Goal: Transaction & Acquisition: Obtain resource

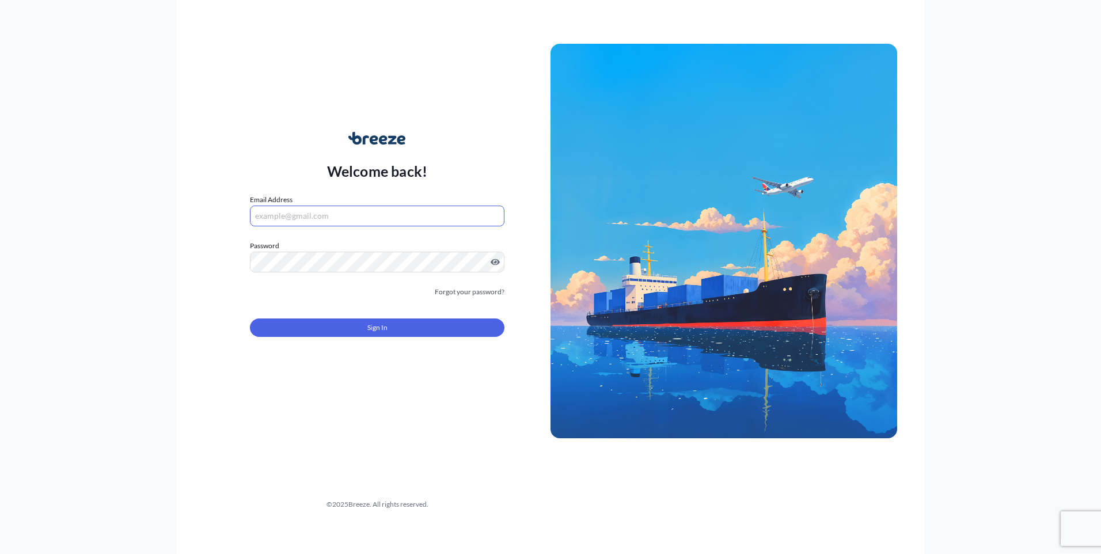
click at [289, 217] on input "Email Address" at bounding box center [377, 216] width 255 height 21
type input "[EMAIL_ADDRESS][DOMAIN_NAME]"
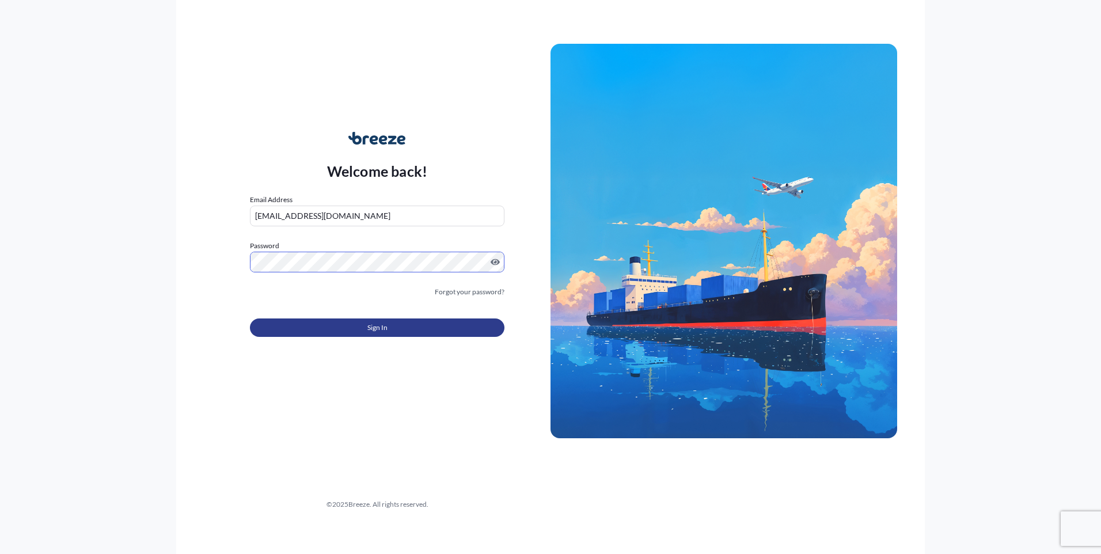
click at [332, 323] on button "Sign In" at bounding box center [377, 328] width 255 height 18
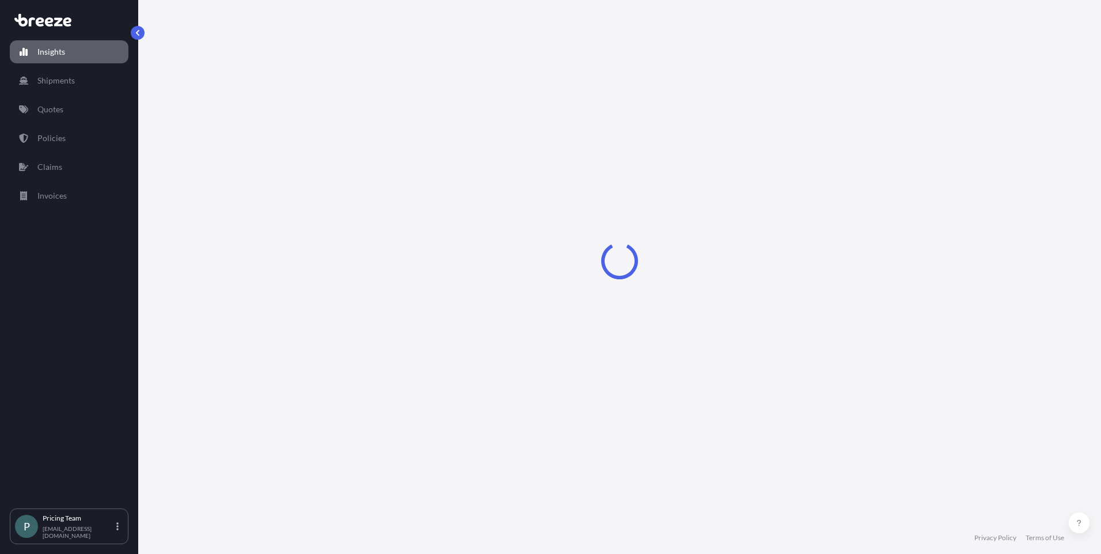
select select "2025"
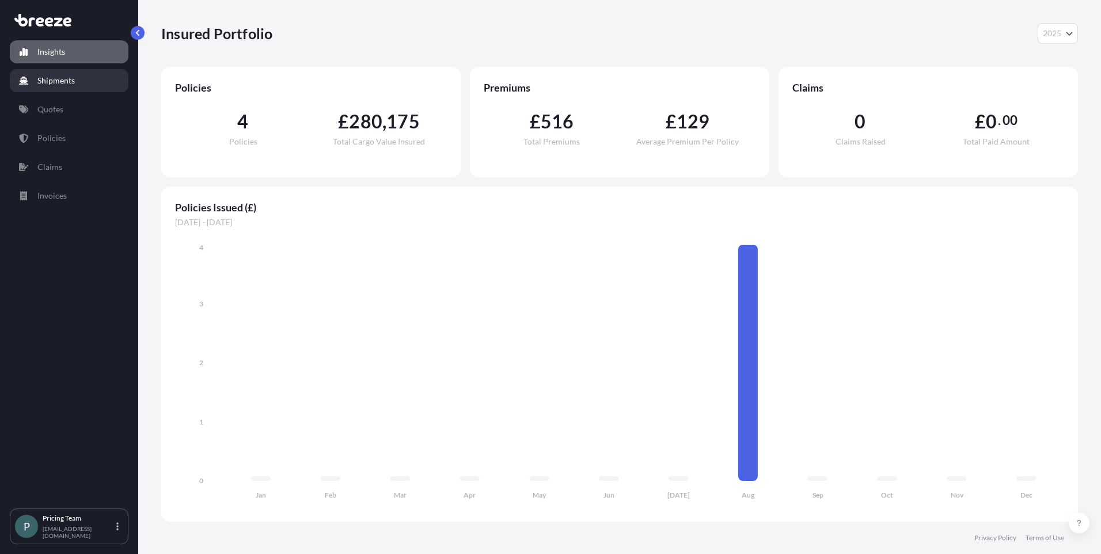
click at [62, 86] on p "Shipments" at bounding box center [55, 81] width 37 height 12
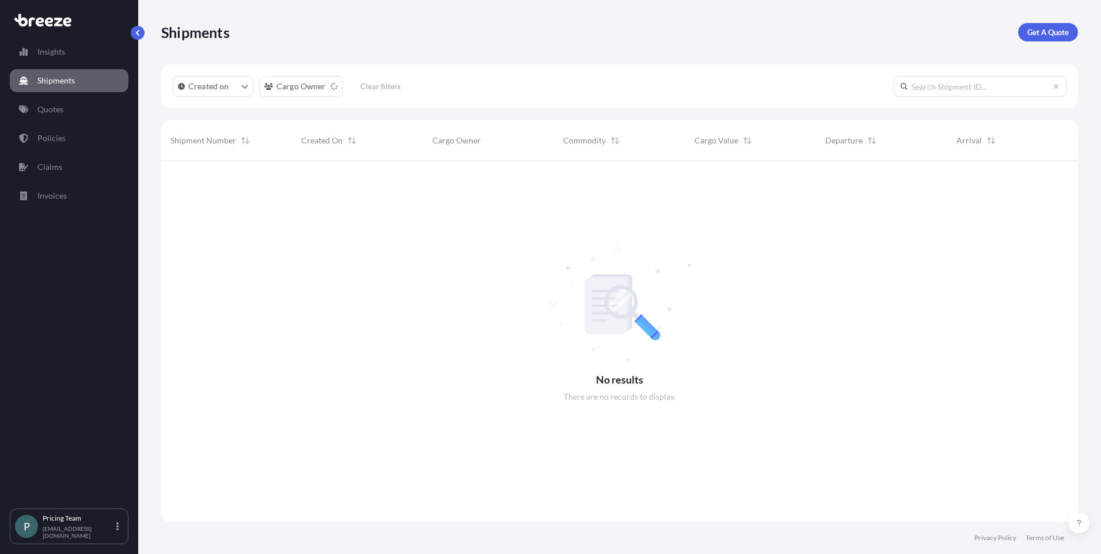
scroll to position [393, 908]
click at [77, 108] on link "Quotes" at bounding box center [69, 109] width 119 height 23
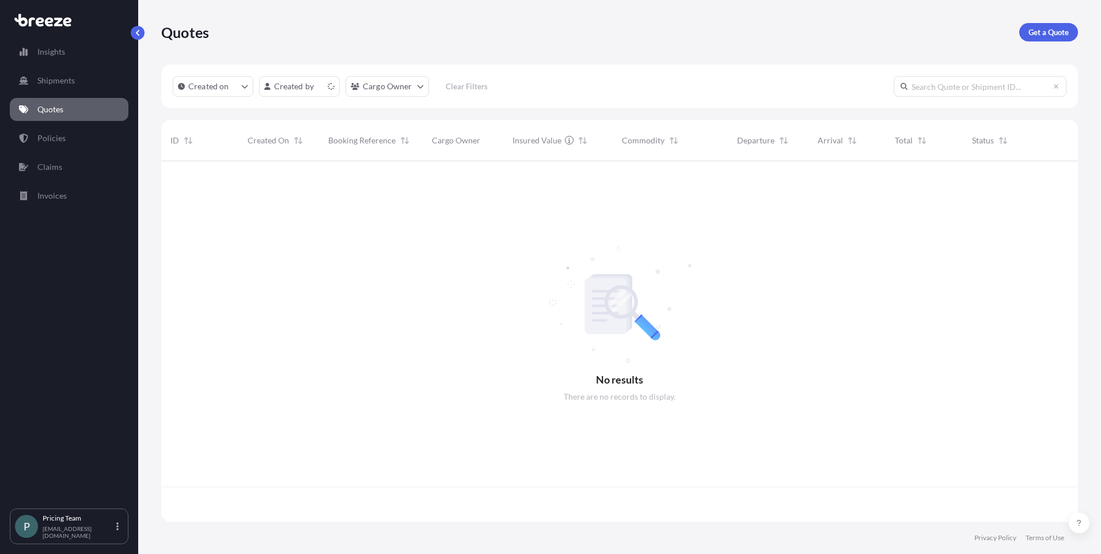
scroll to position [358, 908]
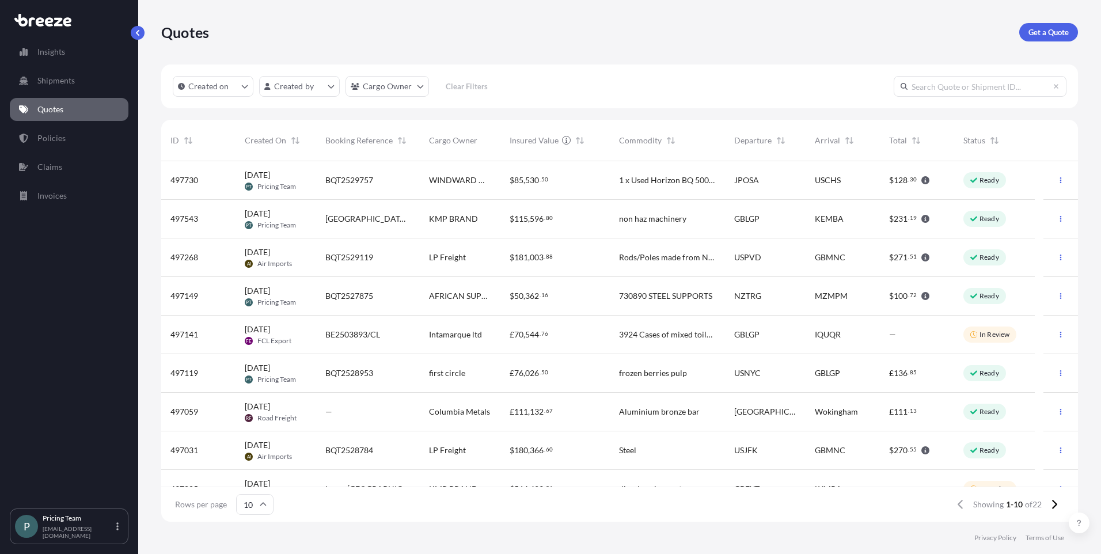
click at [988, 88] on input "text" at bounding box center [980, 86] width 173 height 21
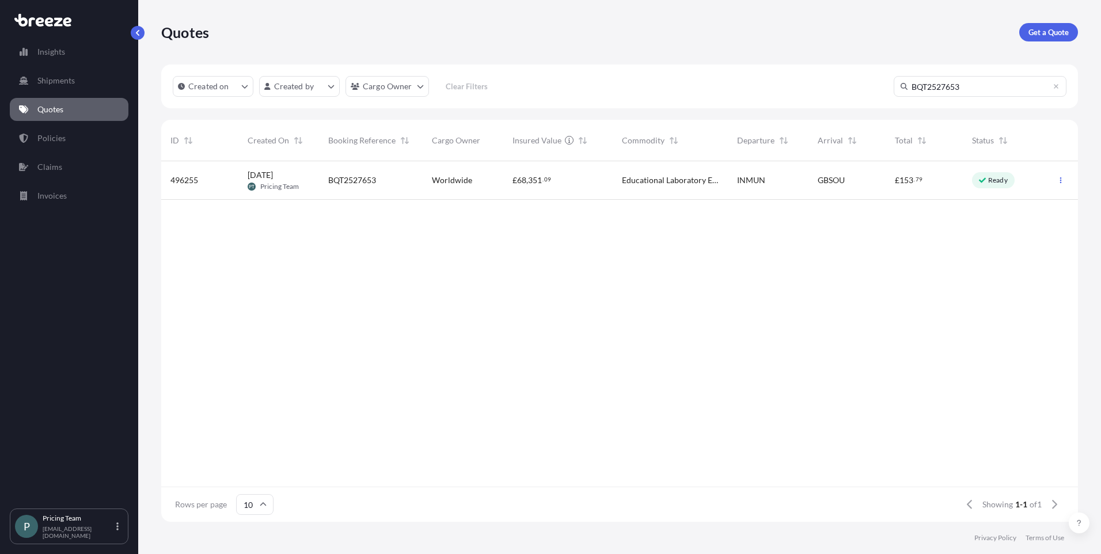
type input "BQT2527653"
click at [615, 181] on div "Educational Laboratory Equipment" at bounding box center [670, 180] width 115 height 39
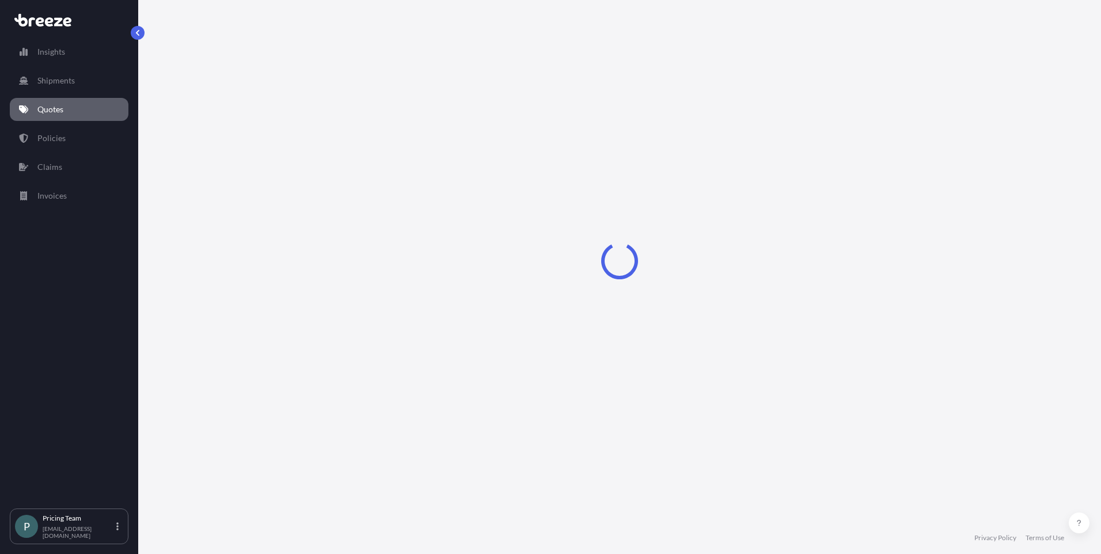
select select "Road"
select select "Sea"
select select "Road"
select select "2"
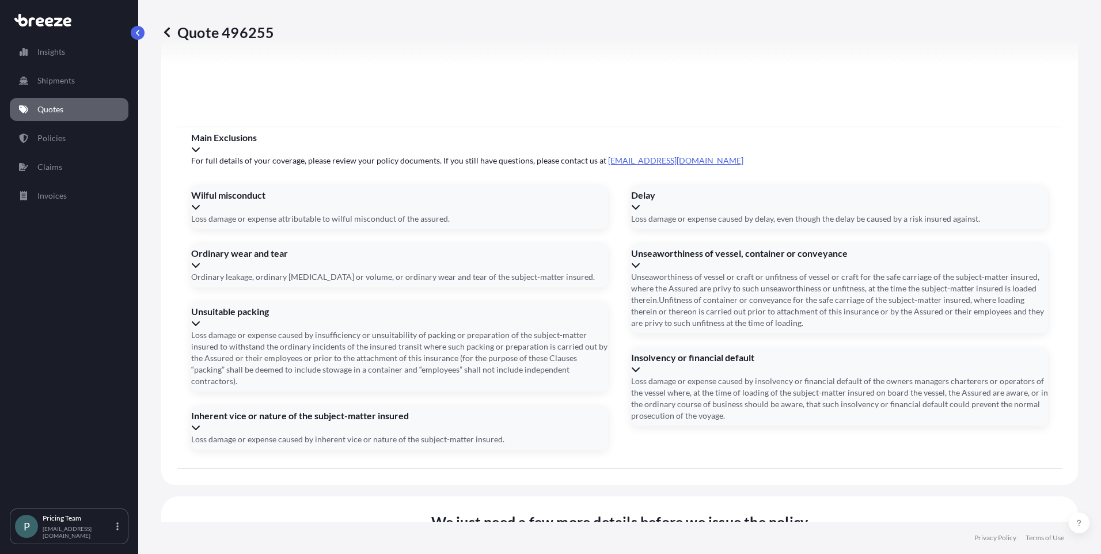
scroll to position [1502, 0]
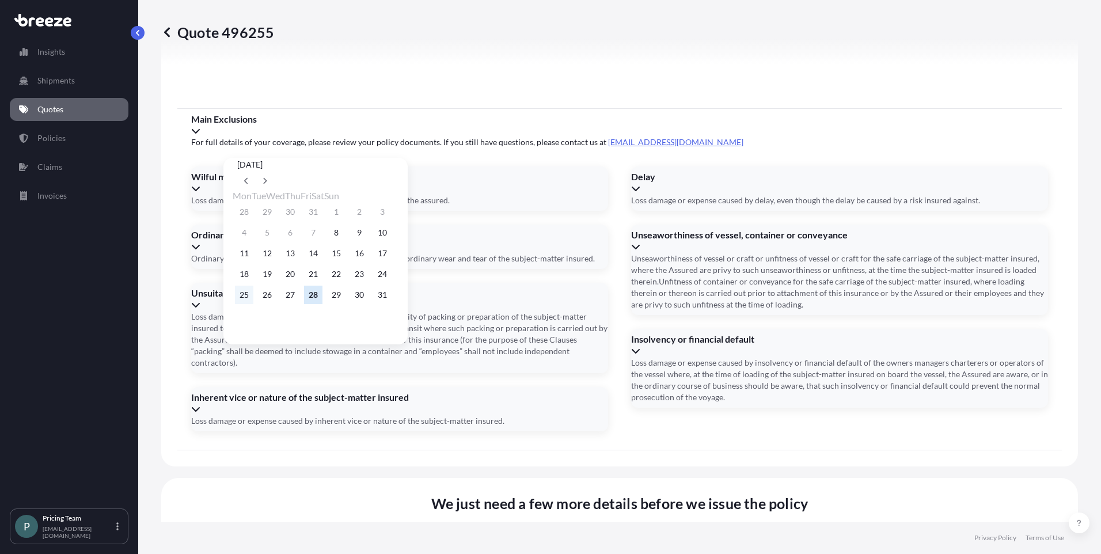
click at [245, 298] on button "25" at bounding box center [244, 295] width 18 height 18
type input "[DATE]"
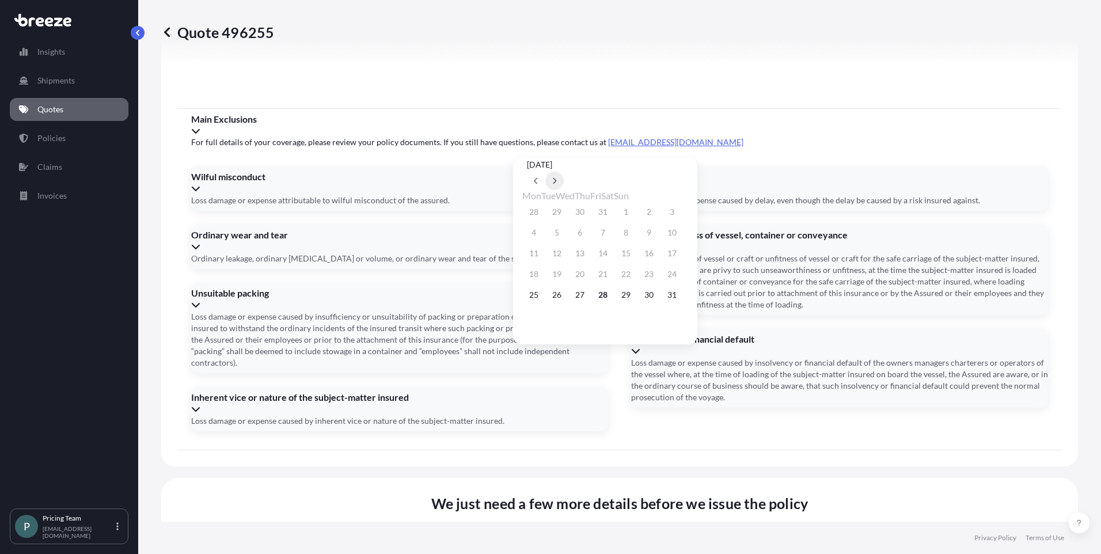
click at [564, 172] on button at bounding box center [554, 181] width 18 height 18
click at [560, 281] on button "23" at bounding box center [557, 274] width 18 height 18
type input "[DATE]"
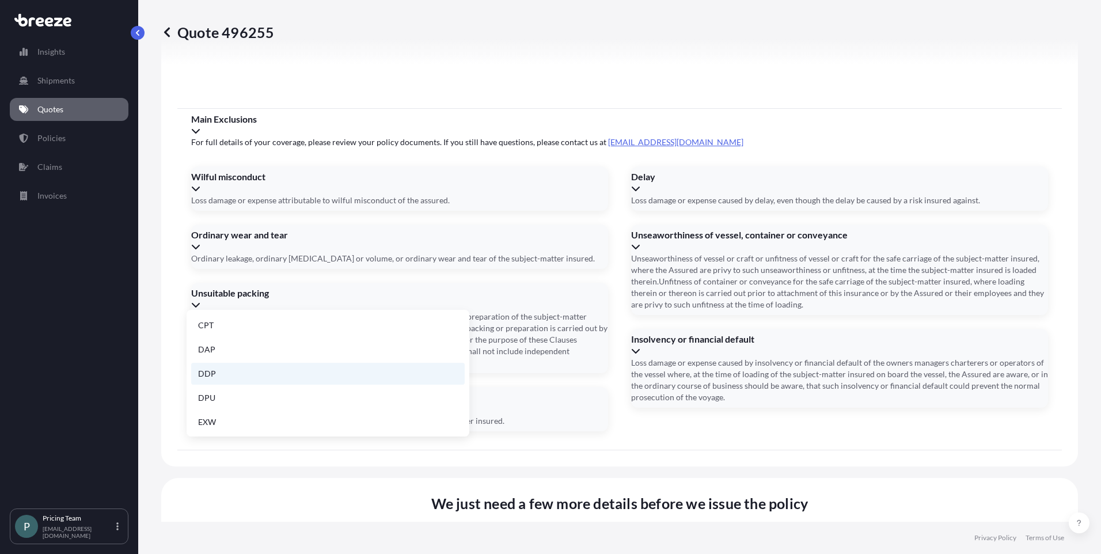
scroll to position [146, 0]
click at [350, 352] on li "EXW" at bounding box center [328, 349] width 274 height 22
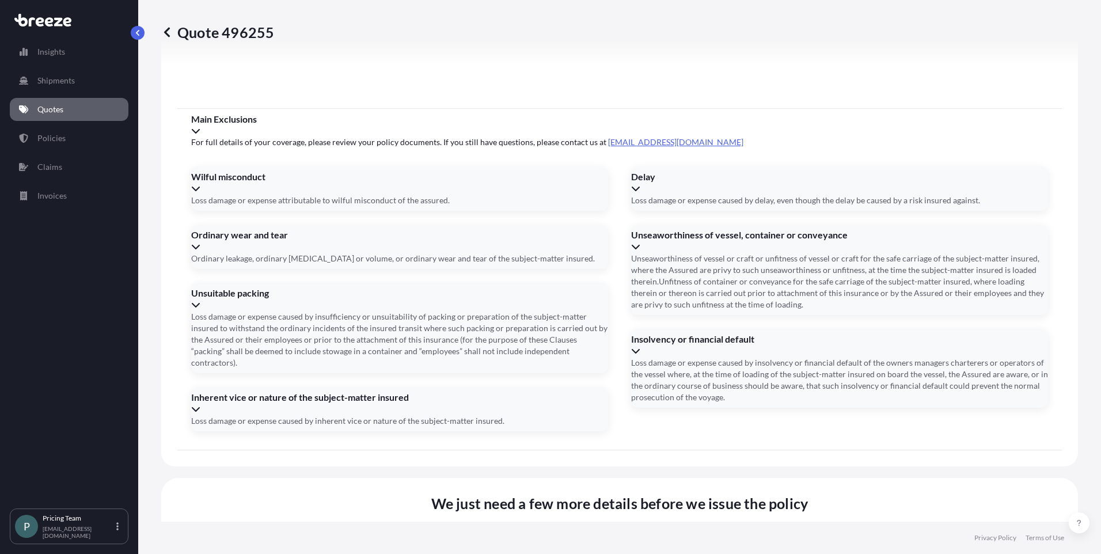
type input "FSCU8529509"
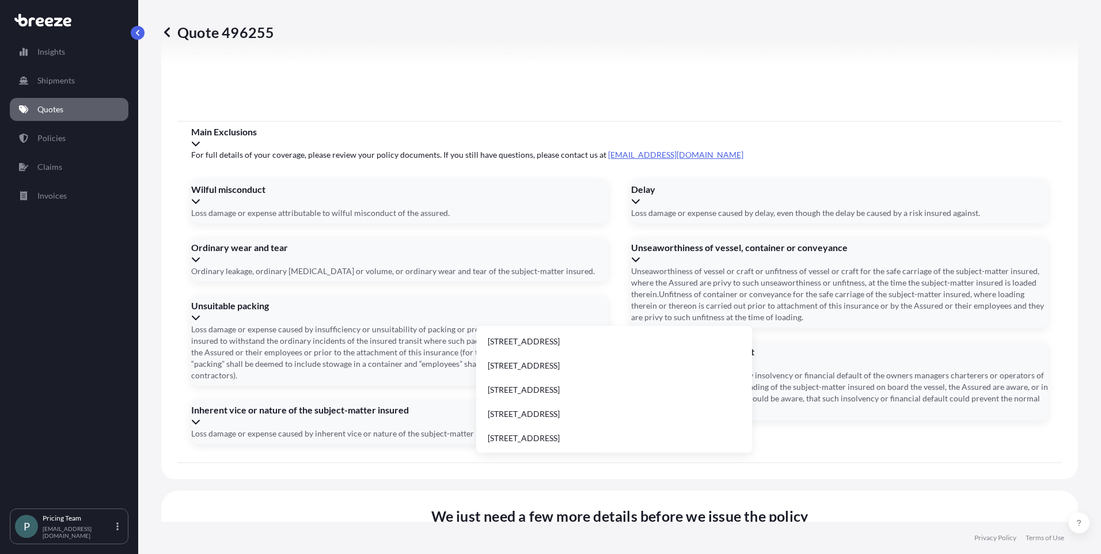
click at [639, 389] on li "[STREET_ADDRESS]" at bounding box center [614, 390] width 267 height 22
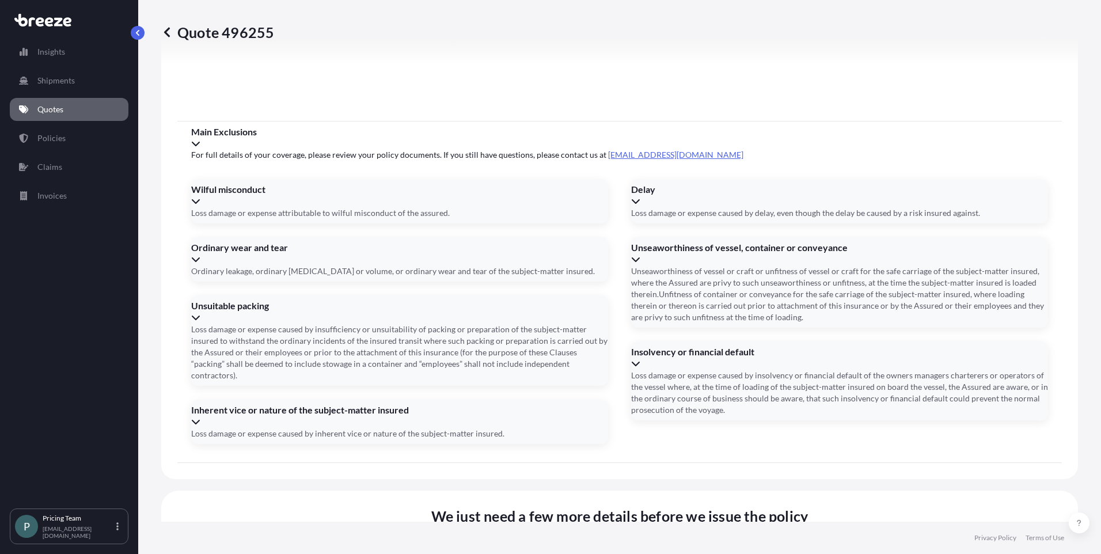
type input "[STREET_ADDRESS][PERSON_NAME]"
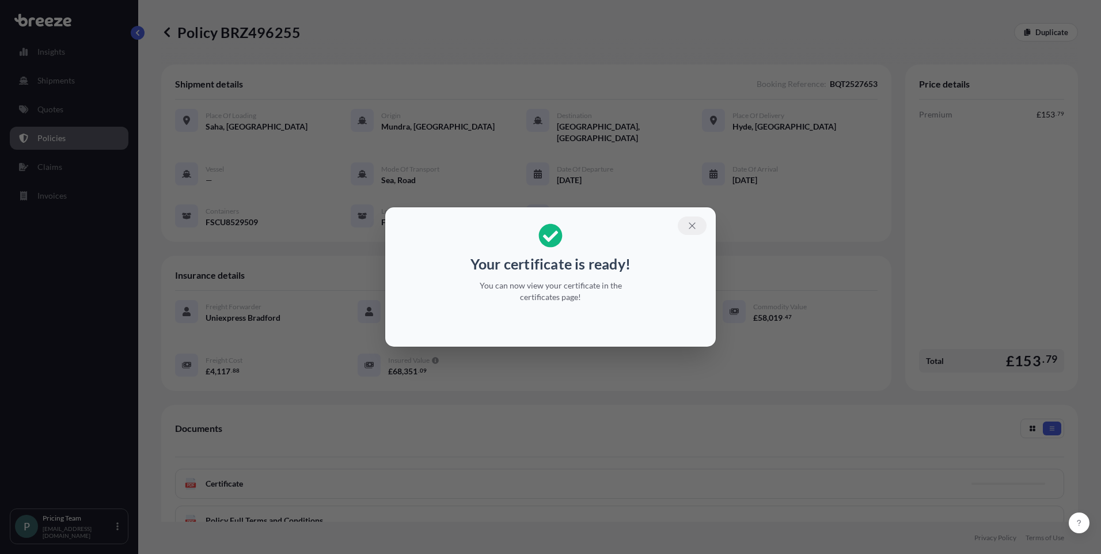
click at [692, 223] on icon "button" at bounding box center [692, 226] width 10 height 10
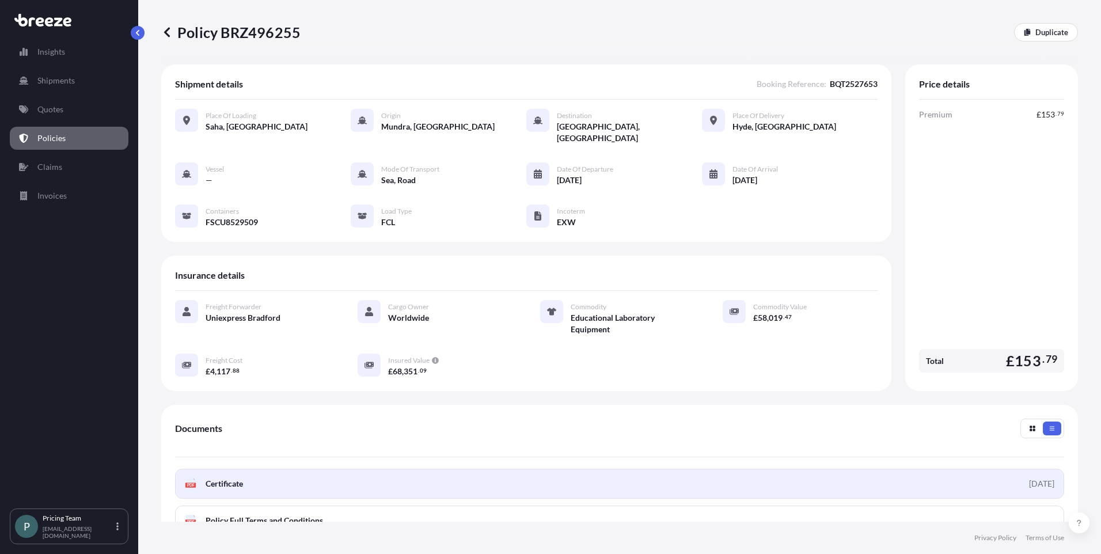
click at [258, 476] on link "PDF Certificate [DATE]" at bounding box center [619, 484] width 889 height 30
